Goal: Register for event/course

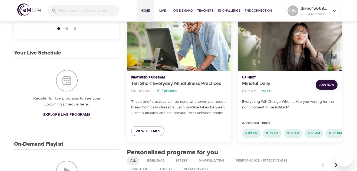
scroll to position [81, 0]
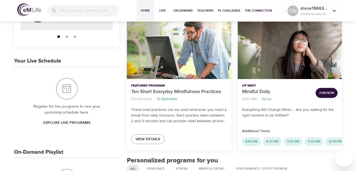
click at [248, 140] on span "8:00 AM" at bounding box center [251, 141] width 19 height 5
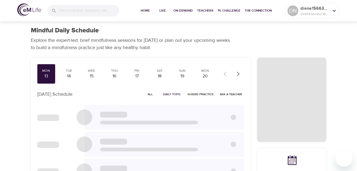
checkbox input "true"
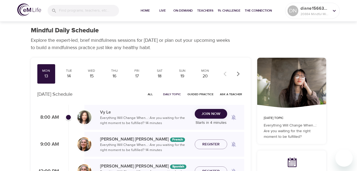
click at [214, 111] on span "Join Now" at bounding box center [210, 114] width 19 height 7
click at [211, 113] on span "Join Now" at bounding box center [210, 114] width 19 height 7
